Goal: Information Seeking & Learning: Learn about a topic

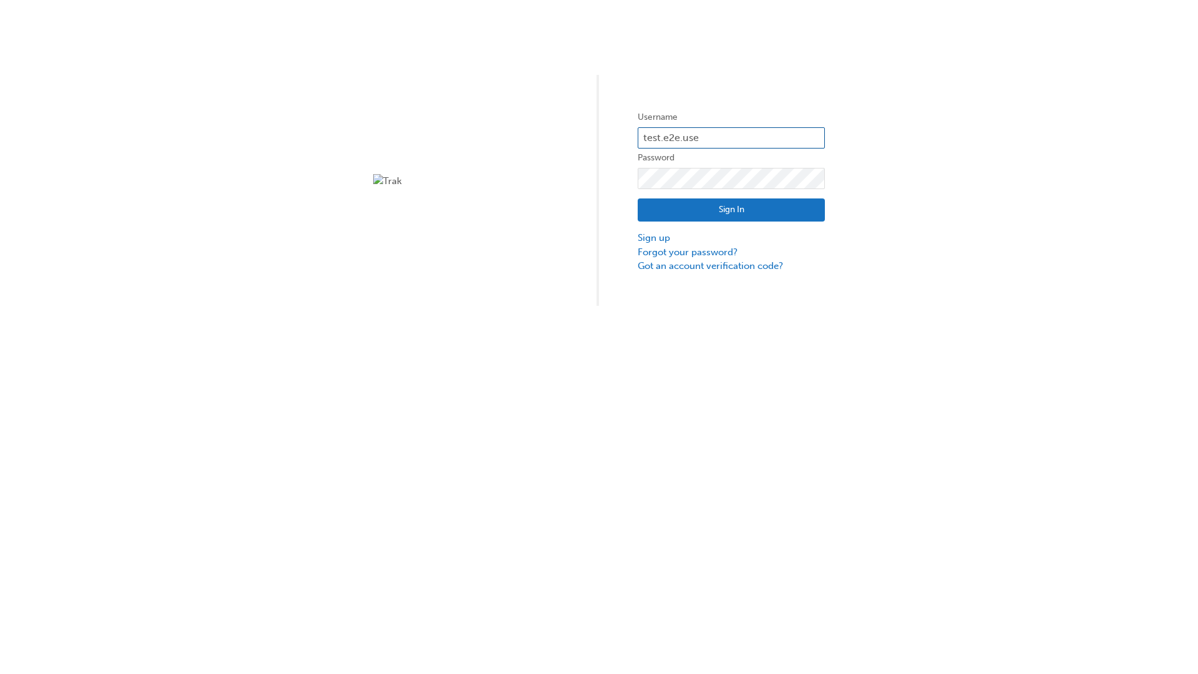
type input "test.e2e.user14"
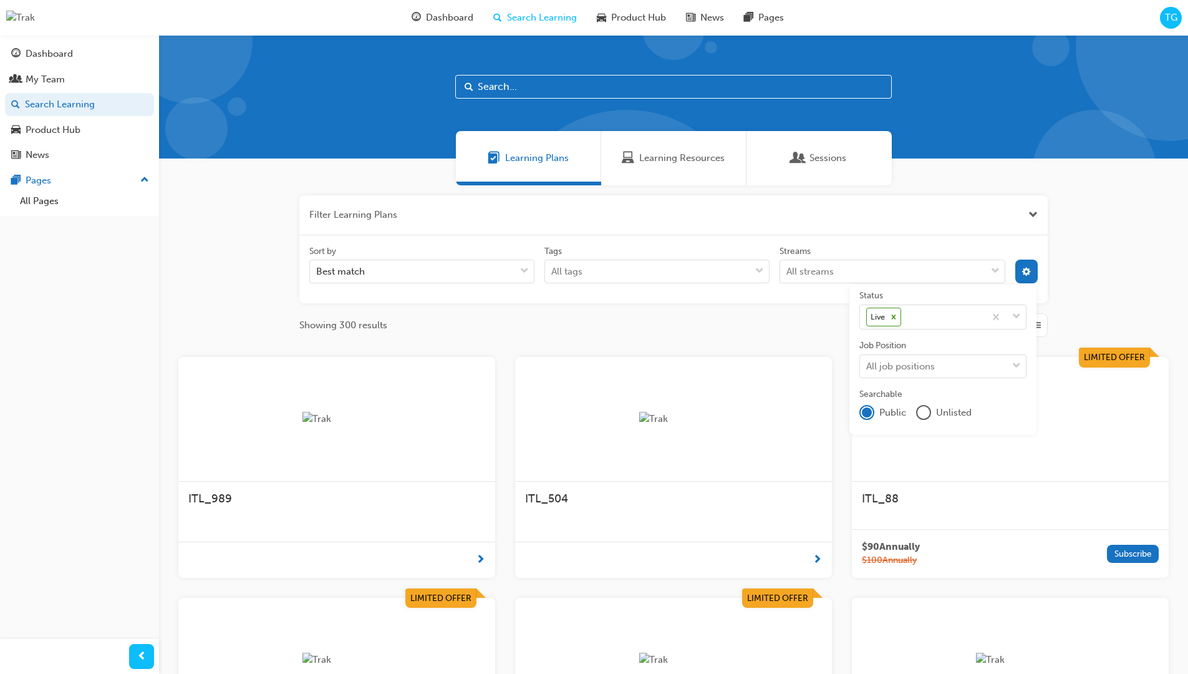
scroll to position [225, 0]
